Goal: Task Accomplishment & Management: Use online tool/utility

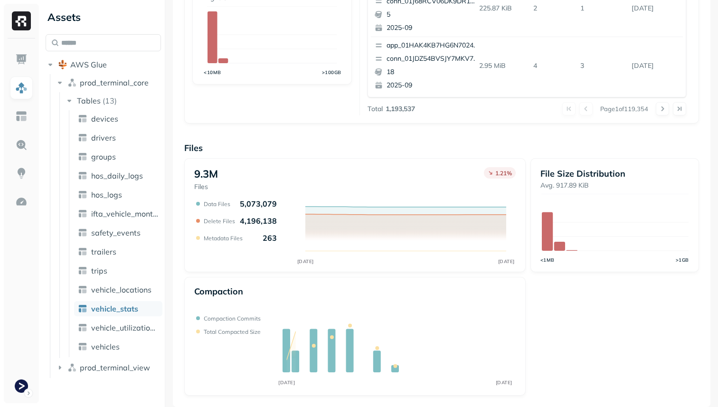
scroll to position [201, 0]
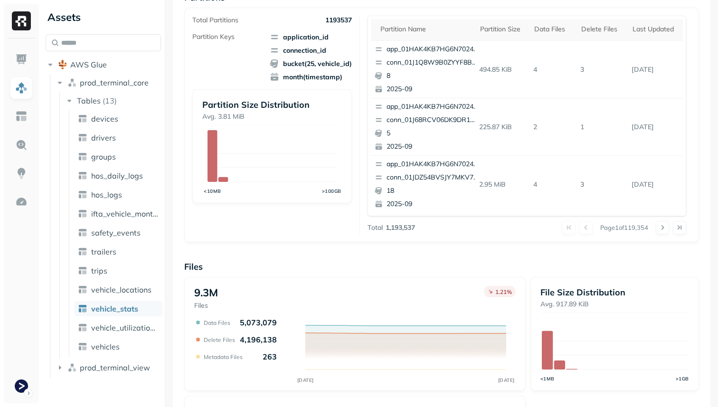
click at [598, 39] on td "3" at bounding box center [602, 11] width 51 height 57
click at [597, 34] on th "Delete Files" at bounding box center [602, 29] width 51 height 20
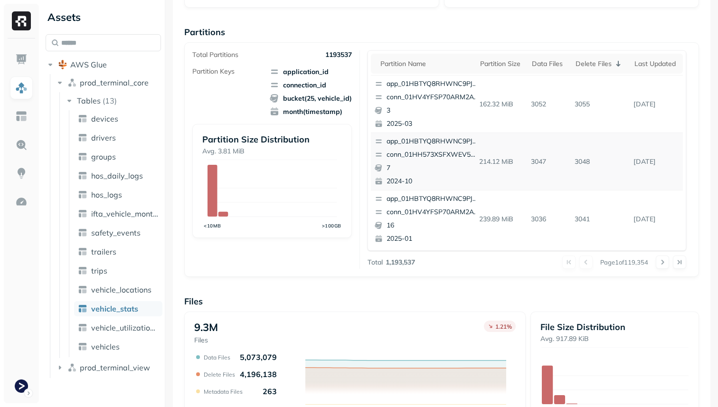
scroll to position [59, 0]
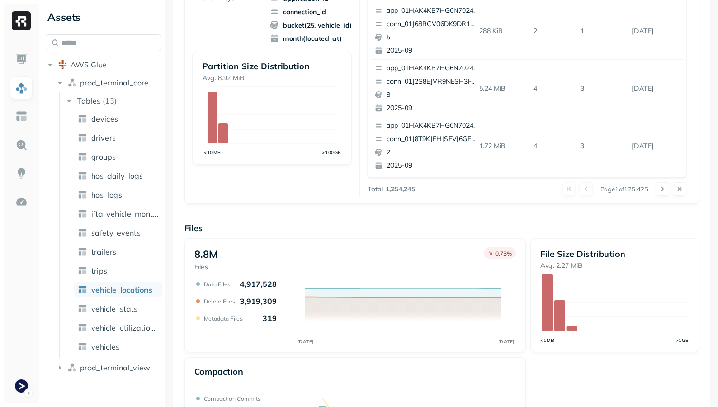
scroll to position [319, 0]
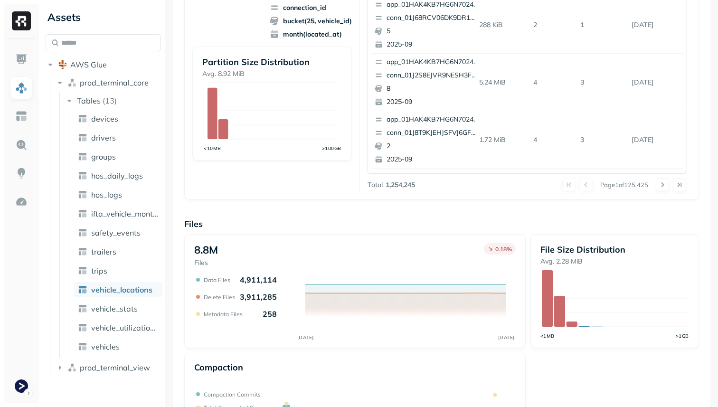
scroll to position [129, 0]
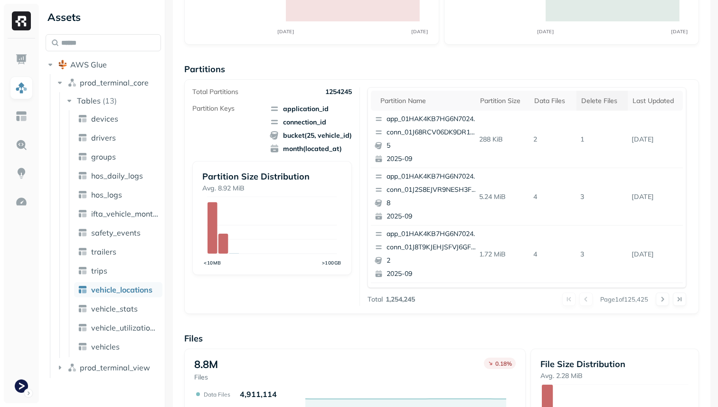
click at [597, 101] on div "Delete Files" at bounding box center [603, 100] width 42 height 9
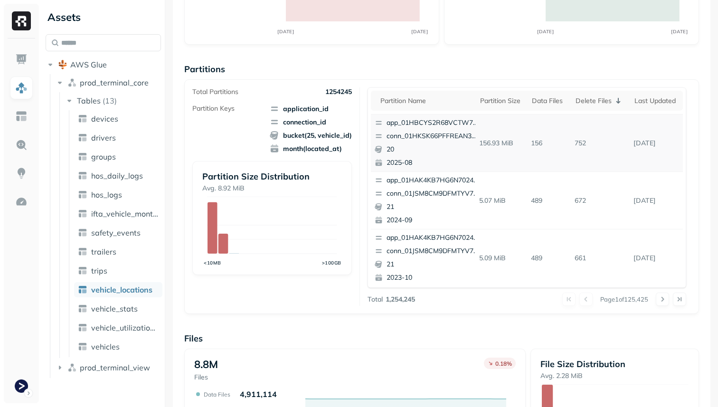
scroll to position [0, 0]
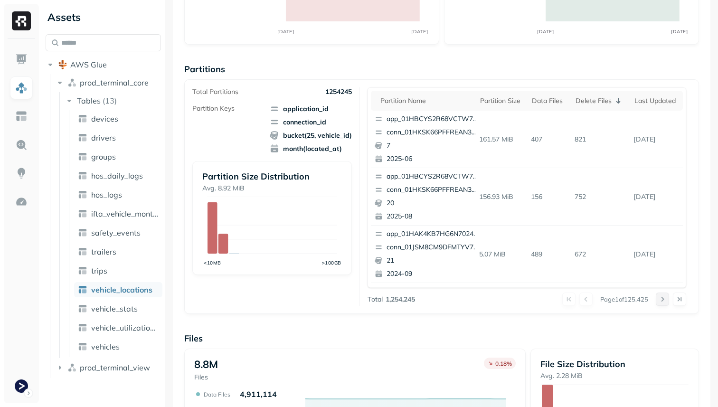
click at [665, 299] on button at bounding box center [662, 299] width 13 height 13
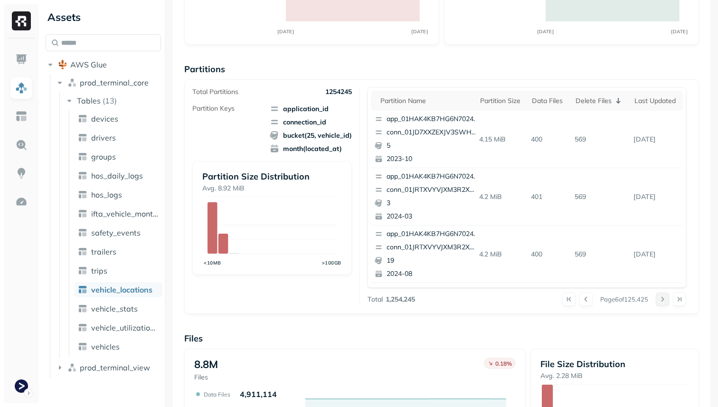
click at [665, 299] on button at bounding box center [662, 299] width 13 height 13
click at [665, 299] on div at bounding box center [671, 299] width 30 height 13
click at [665, 299] on button at bounding box center [662, 299] width 13 height 13
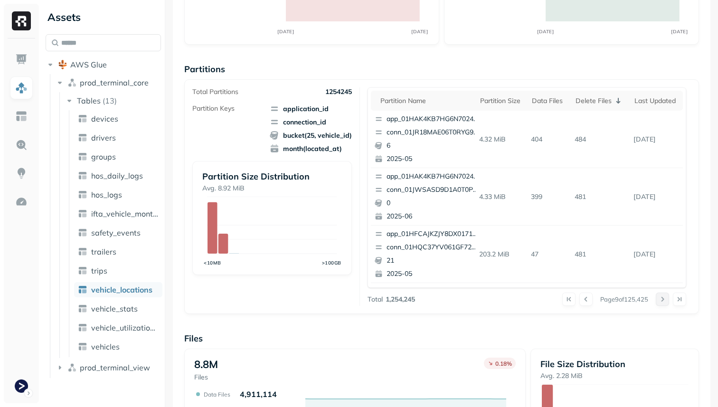
click at [665, 299] on div at bounding box center [671, 299] width 30 height 13
click at [665, 299] on button at bounding box center [662, 299] width 13 height 13
click at [665, 299] on div at bounding box center [671, 299] width 30 height 13
click at [665, 299] on button at bounding box center [662, 299] width 13 height 13
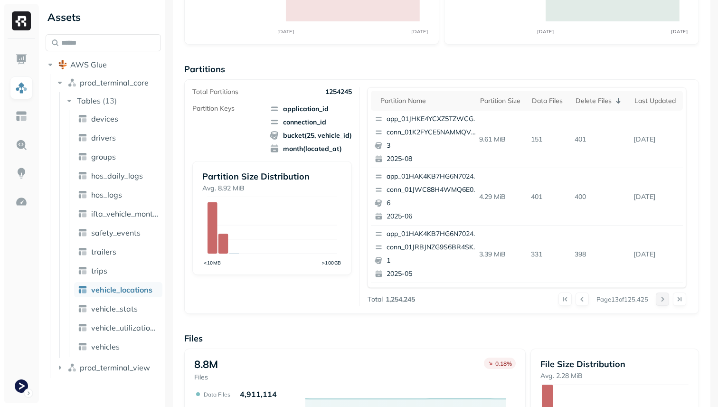
click at [665, 299] on button at bounding box center [662, 299] width 13 height 13
click at [665, 299] on div at bounding box center [671, 299] width 30 height 13
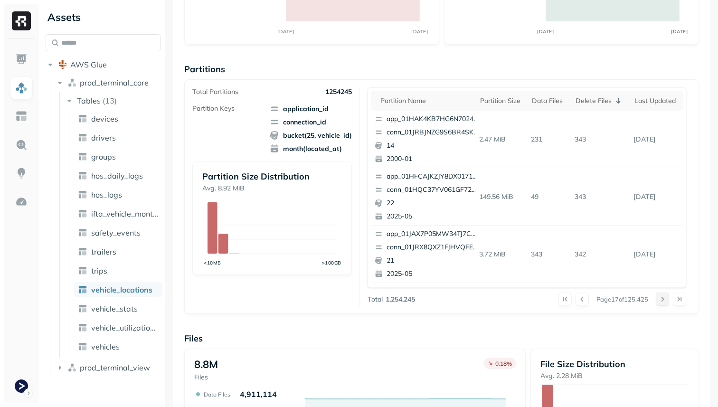
click at [665, 299] on button at bounding box center [662, 299] width 13 height 13
click at [665, 299] on div at bounding box center [671, 299] width 30 height 13
click at [665, 299] on button at bounding box center [662, 299] width 13 height 13
click at [665, 299] on div at bounding box center [671, 299] width 30 height 13
